Goal: Task Accomplishment & Management: Complete application form

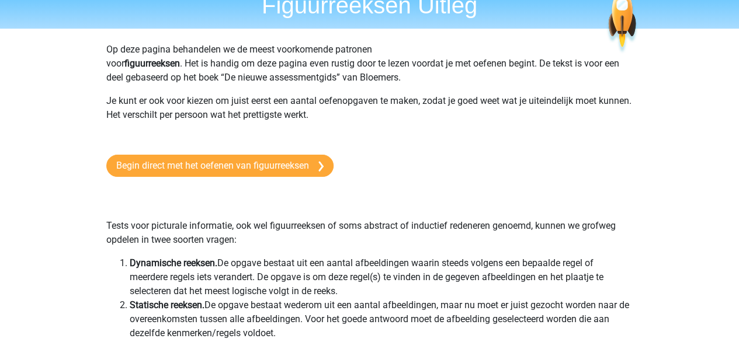
scroll to position [59, 0]
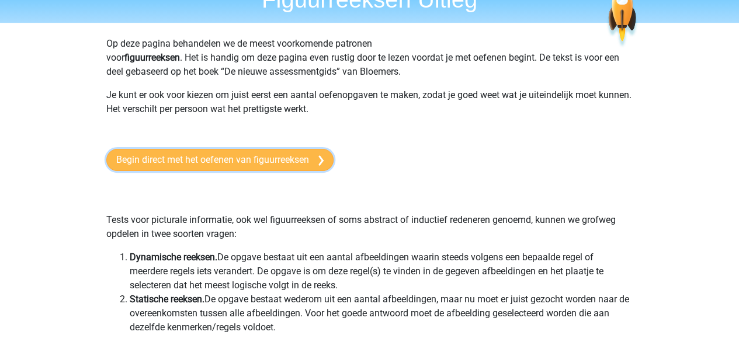
click at [246, 161] on link "Begin direct met het oefenen van figuurreeksen" at bounding box center [219, 160] width 227 height 22
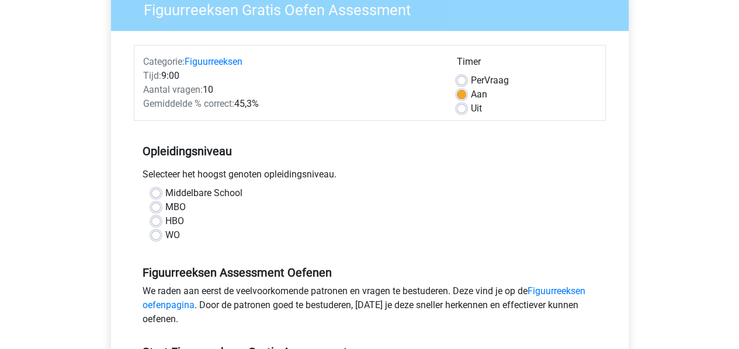
scroll to position [107, 0]
click at [154, 214] on div "HBO" at bounding box center [369, 221] width 437 height 14
click at [165, 220] on label "HBO" at bounding box center [174, 221] width 19 height 14
click at [156, 220] on input "HBO" at bounding box center [155, 220] width 9 height 12
radio input "true"
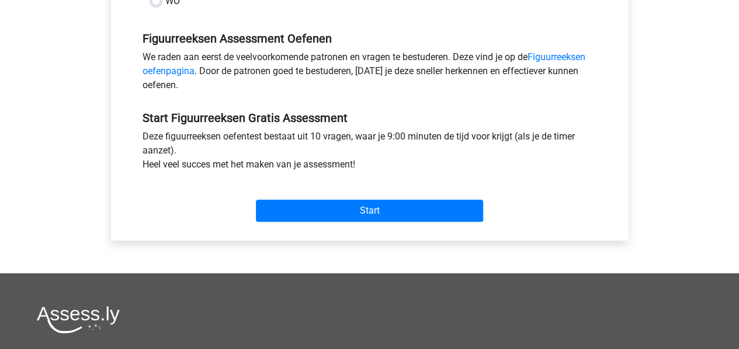
scroll to position [344, 0]
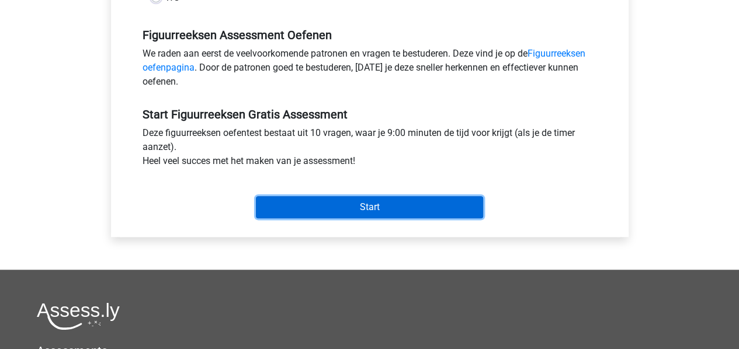
click at [396, 200] on input "Start" at bounding box center [369, 207] width 227 height 22
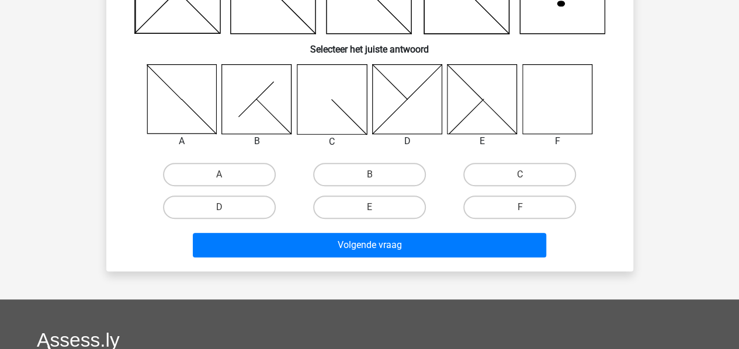
scroll to position [162, 0]
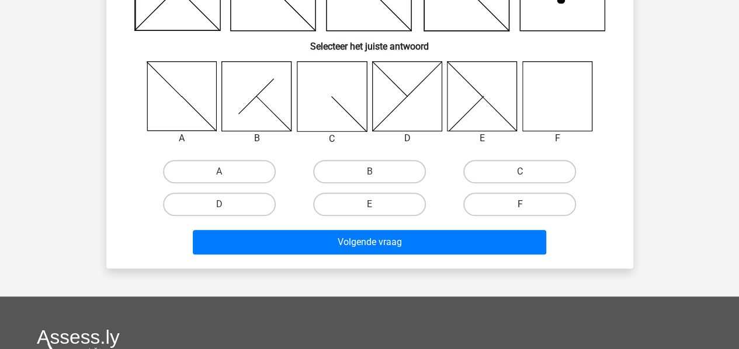
click at [538, 203] on label "F" at bounding box center [519, 204] width 113 height 23
click at [527, 204] on input "F" at bounding box center [524, 208] width 8 height 8
radio input "true"
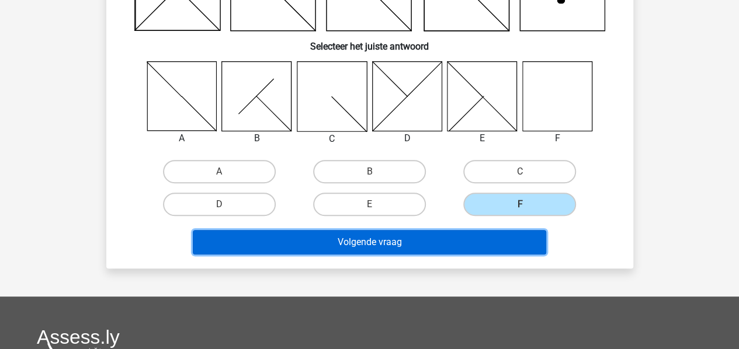
click at [429, 236] on button "Volgende vraag" at bounding box center [369, 242] width 353 height 25
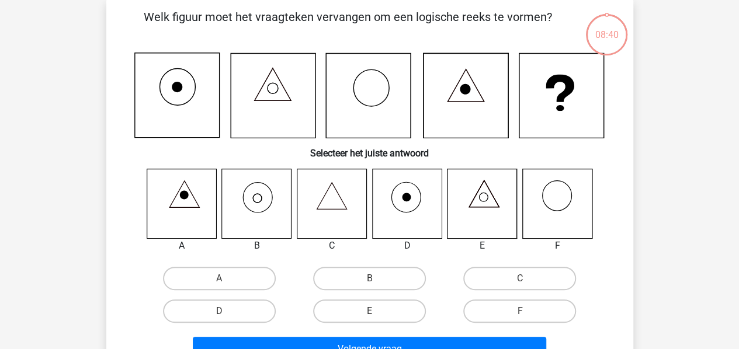
scroll to position [54, 0]
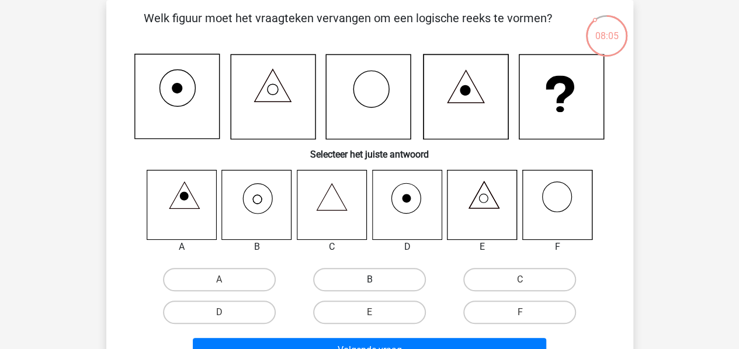
click at [356, 271] on label "B" at bounding box center [369, 279] width 113 height 23
click at [369, 280] on input "B" at bounding box center [373, 284] width 8 height 8
radio input "true"
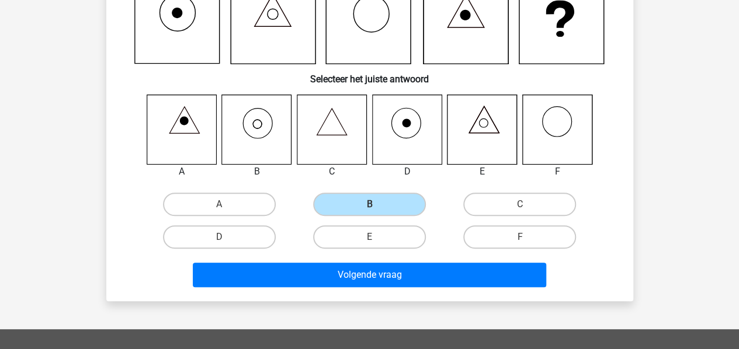
scroll to position [130, 0]
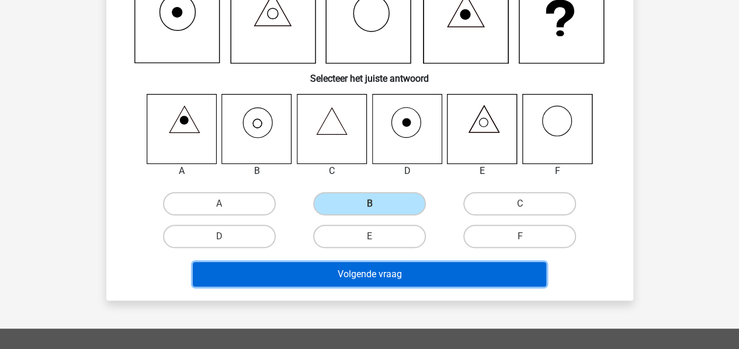
click at [353, 274] on button "Volgende vraag" at bounding box center [369, 274] width 353 height 25
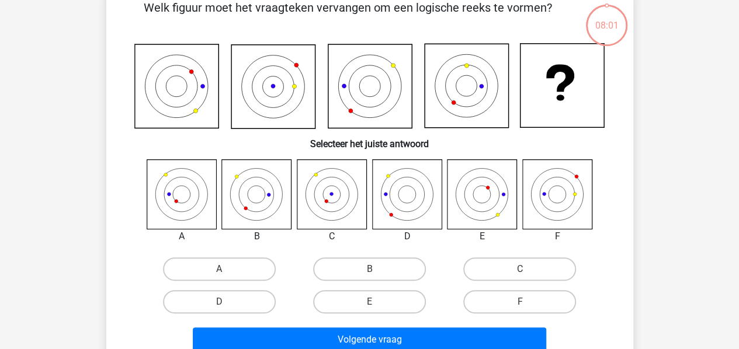
scroll to position [54, 0]
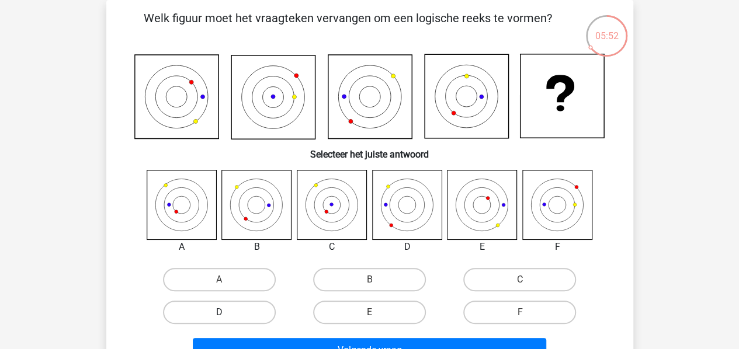
click at [230, 316] on label "D" at bounding box center [219, 312] width 113 height 23
click at [227, 316] on input "D" at bounding box center [223, 316] width 8 height 8
radio input "true"
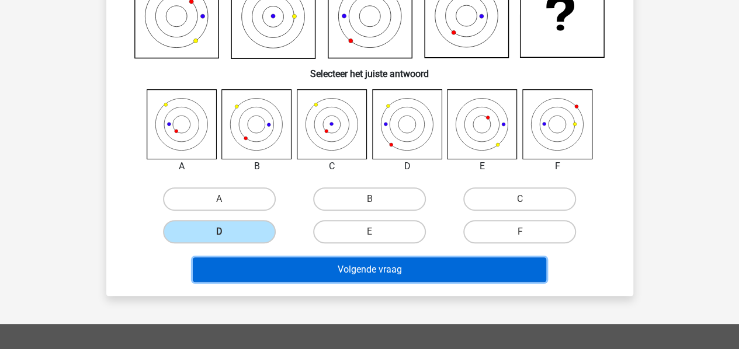
click at [359, 274] on button "Volgende vraag" at bounding box center [369, 269] width 353 height 25
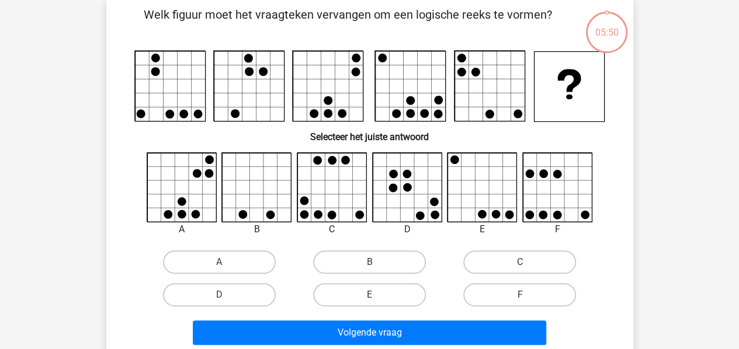
scroll to position [54, 0]
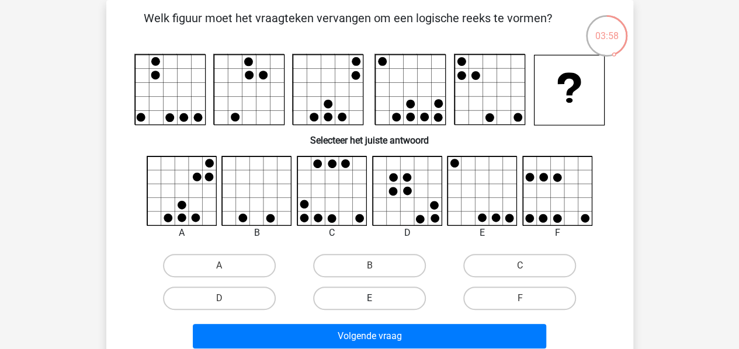
click at [377, 304] on label "E" at bounding box center [369, 298] width 113 height 23
click at [377, 304] on input "E" at bounding box center [373, 302] width 8 height 8
radio input "true"
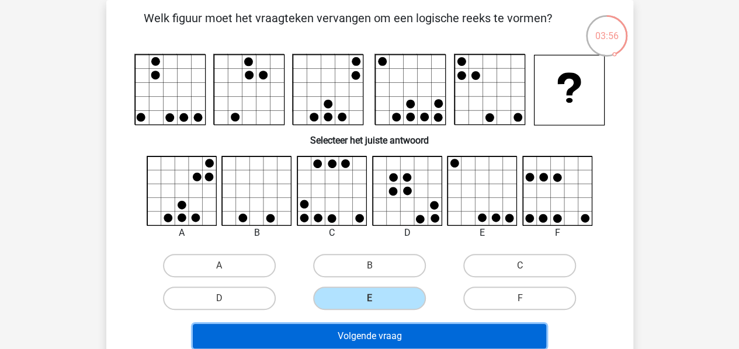
click at [368, 341] on button "Volgende vraag" at bounding box center [369, 336] width 353 height 25
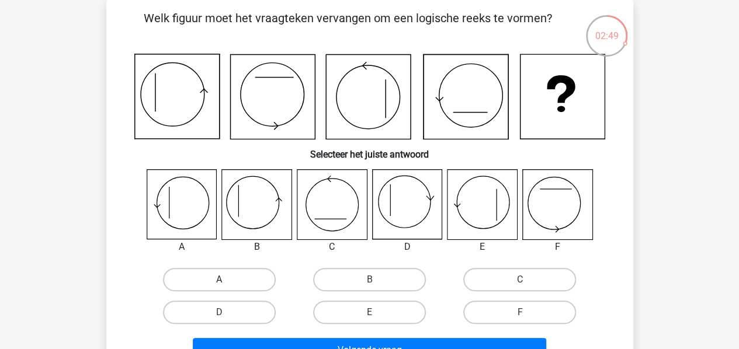
click at [187, 278] on label "A" at bounding box center [219, 279] width 113 height 23
click at [219, 280] on input "A" at bounding box center [223, 284] width 8 height 8
radio input "true"
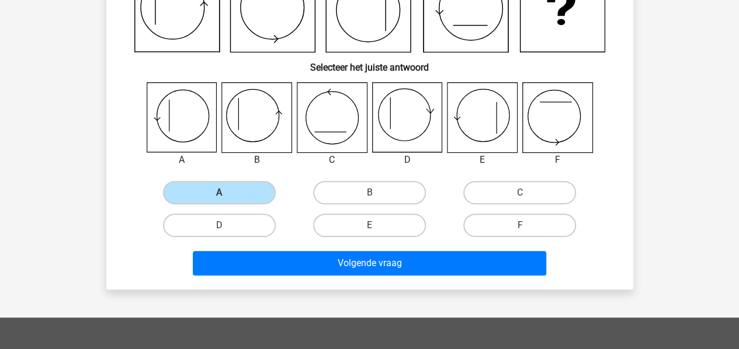
scroll to position [141, 0]
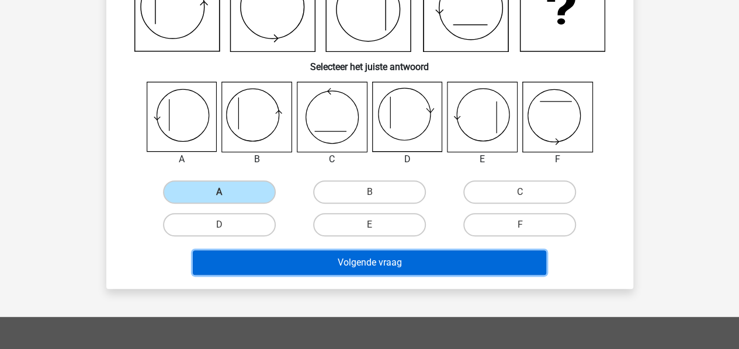
click at [361, 269] on button "Volgende vraag" at bounding box center [369, 262] width 353 height 25
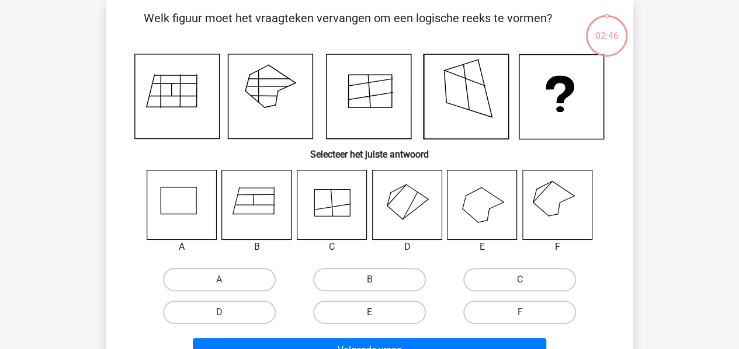
scroll to position [54, 0]
click at [489, 312] on label "F" at bounding box center [519, 312] width 113 height 23
click at [520, 312] on input "F" at bounding box center [524, 316] width 8 height 8
radio input "true"
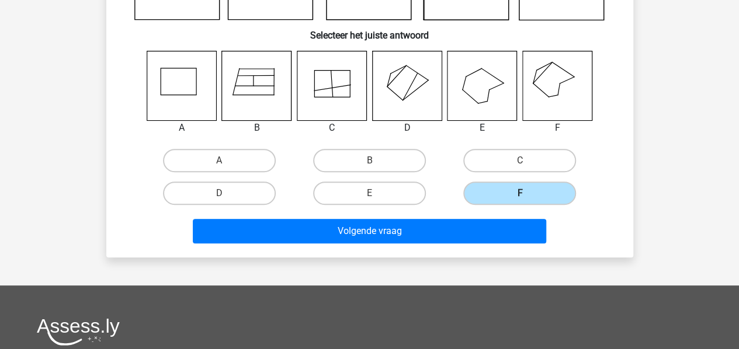
scroll to position [175, 0]
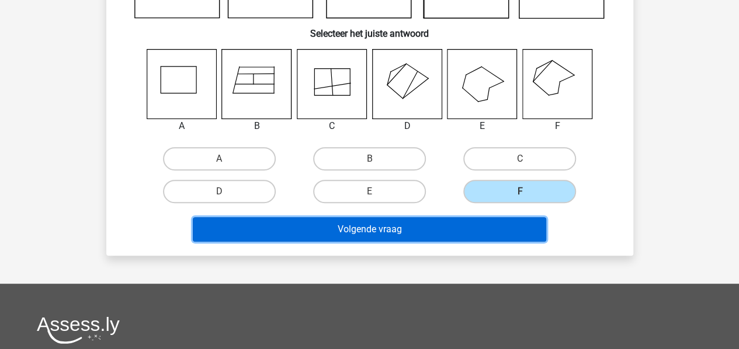
click at [376, 226] on button "Volgende vraag" at bounding box center [369, 229] width 353 height 25
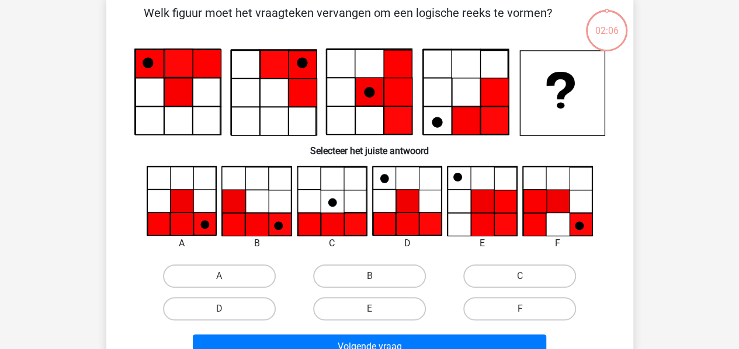
scroll to position [54, 0]
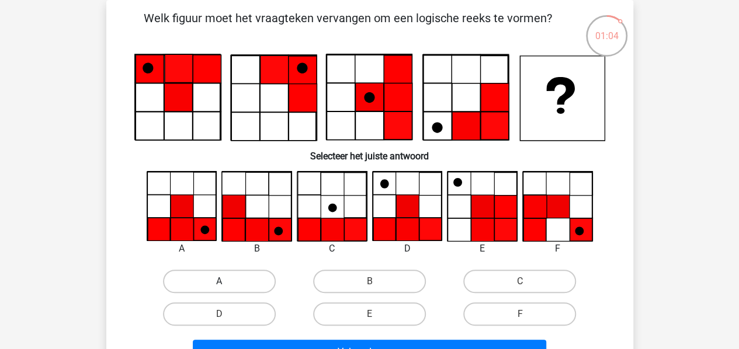
click at [207, 279] on label "A" at bounding box center [219, 281] width 113 height 23
click at [219, 281] on input "A" at bounding box center [223, 285] width 8 height 8
radio input "true"
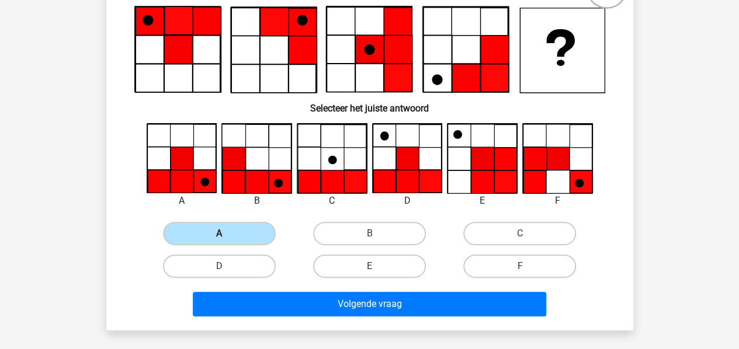
scroll to position [109, 0]
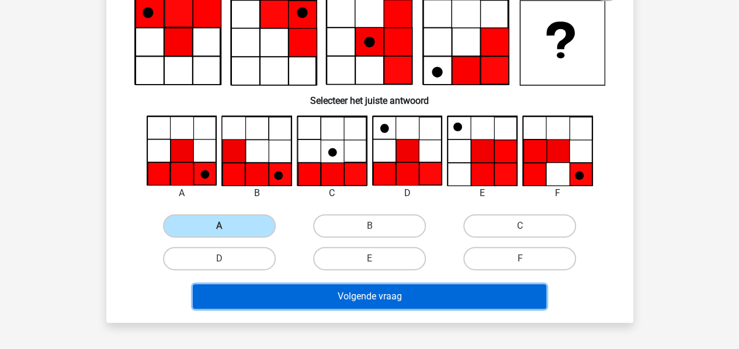
click at [363, 294] on button "Volgende vraag" at bounding box center [369, 296] width 353 height 25
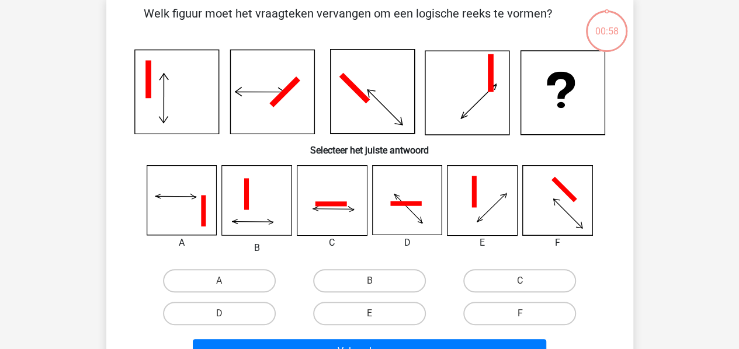
scroll to position [54, 0]
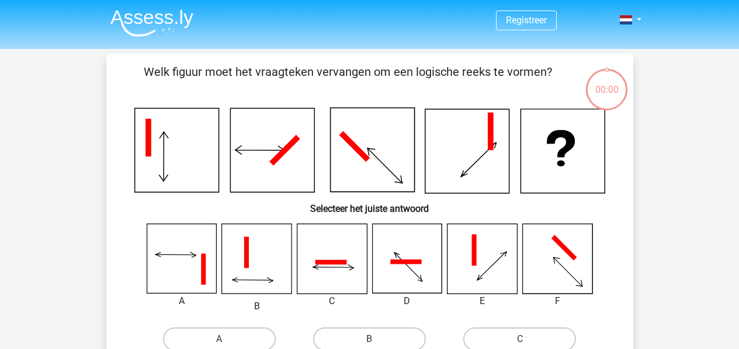
scroll to position [54, 0]
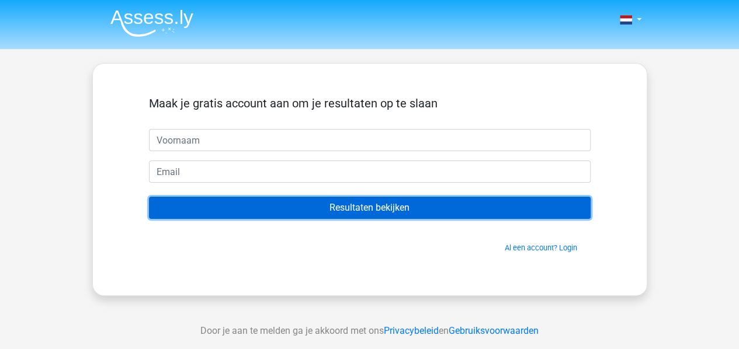
click at [370, 211] on input "Resultaten bekijken" at bounding box center [369, 208] width 441 height 22
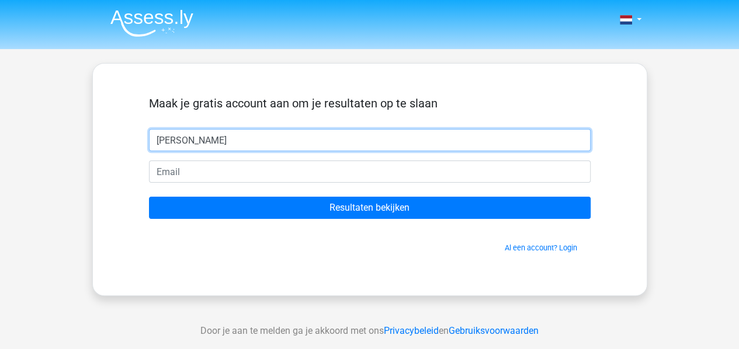
type input "KATHY"
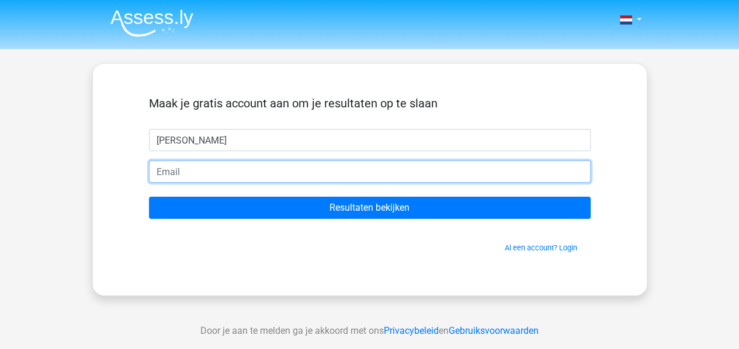
click at [154, 176] on input "email" at bounding box center [369, 172] width 441 height 22
type input "[EMAIL_ADDRESS][DOMAIN_NAME]"
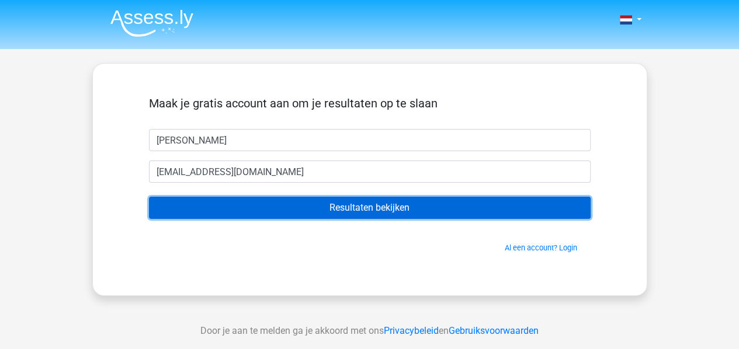
click at [321, 207] on input "Resultaten bekijken" at bounding box center [369, 208] width 441 height 22
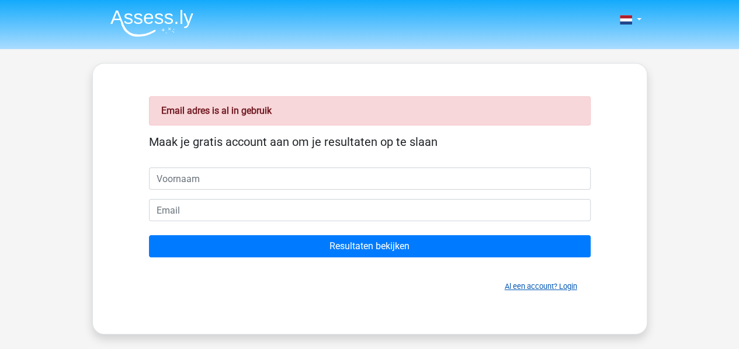
click at [523, 286] on link "Al een account? Login" at bounding box center [540, 286] width 72 height 9
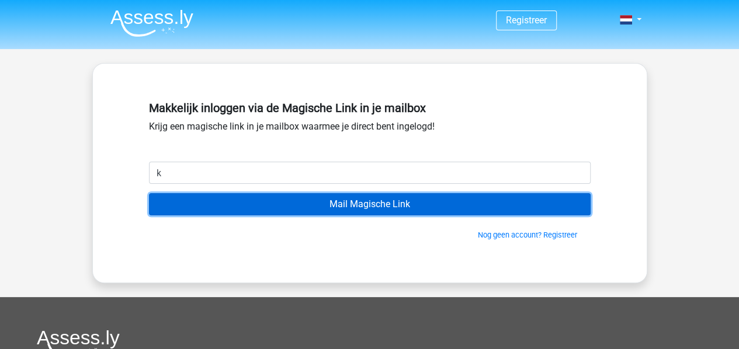
click at [389, 200] on input "Mail Magische Link" at bounding box center [369, 204] width 441 height 22
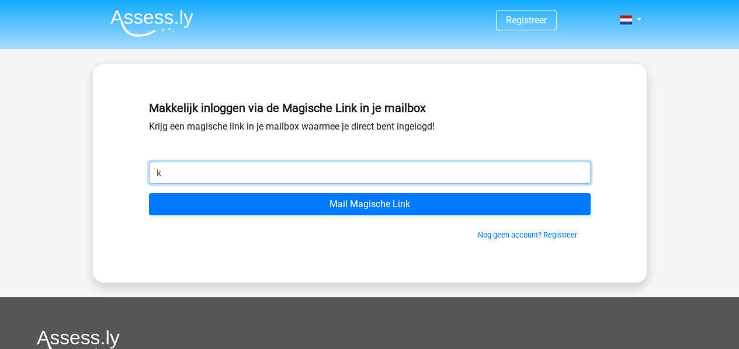
click at [193, 172] on input "k" at bounding box center [369, 173] width 441 height 22
type input "[EMAIL_ADDRESS][DOMAIN_NAME]"
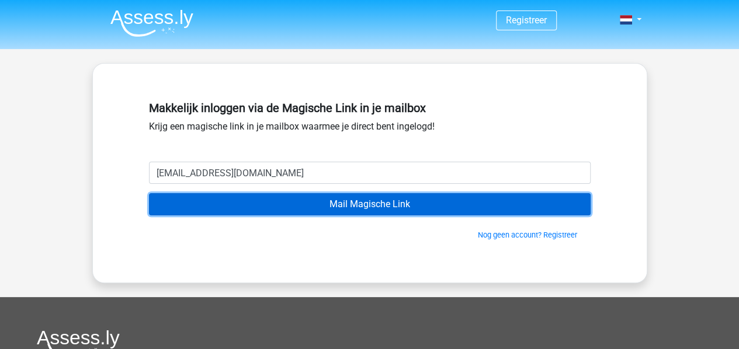
click at [276, 198] on input "Mail Magische Link" at bounding box center [369, 204] width 441 height 22
